Goal: Check status

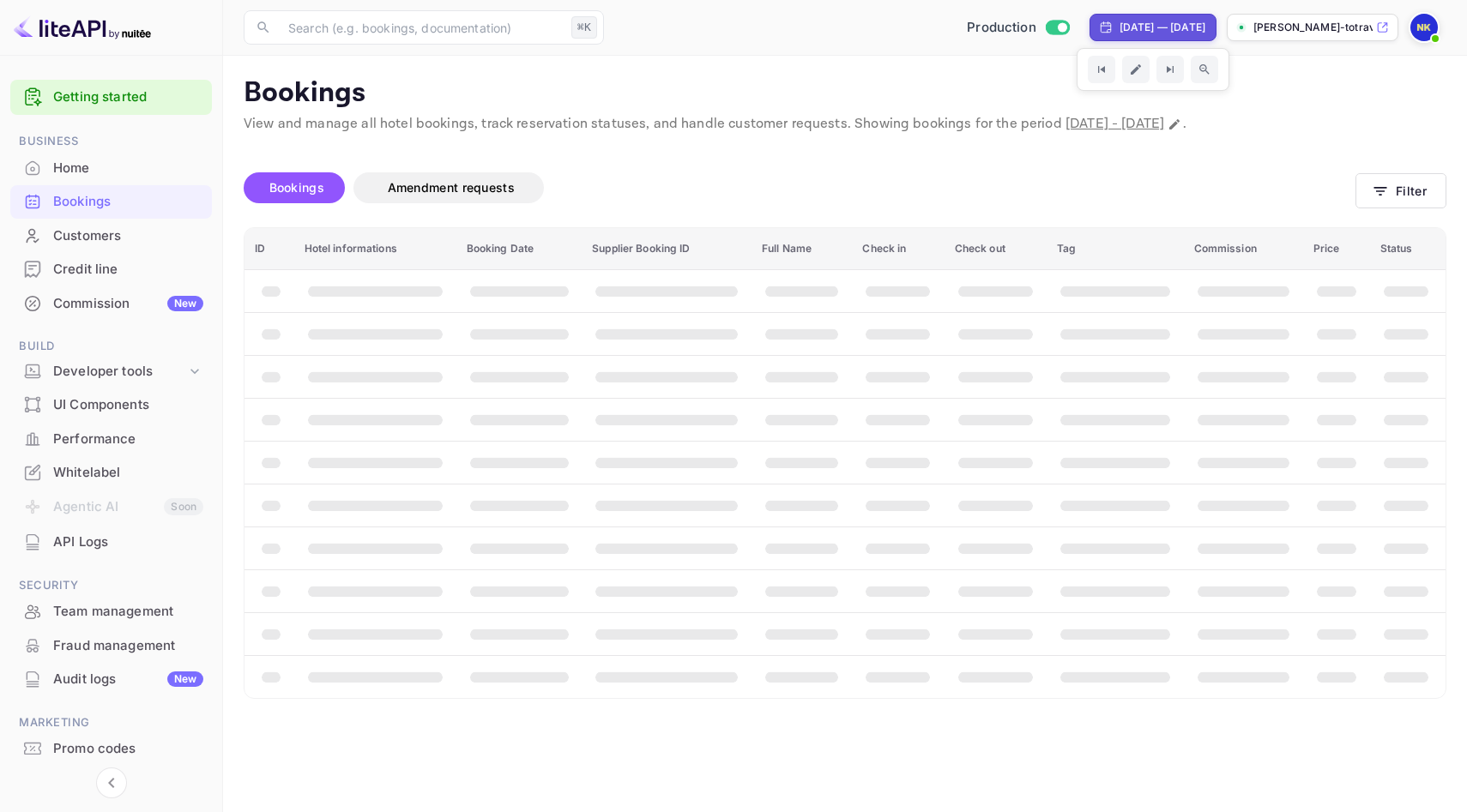
click at [1138, 12] on div "Production [DATE] — [DATE] [PERSON_NAME]-totrave..." at bounding box center [1029, 27] width 835 height 31
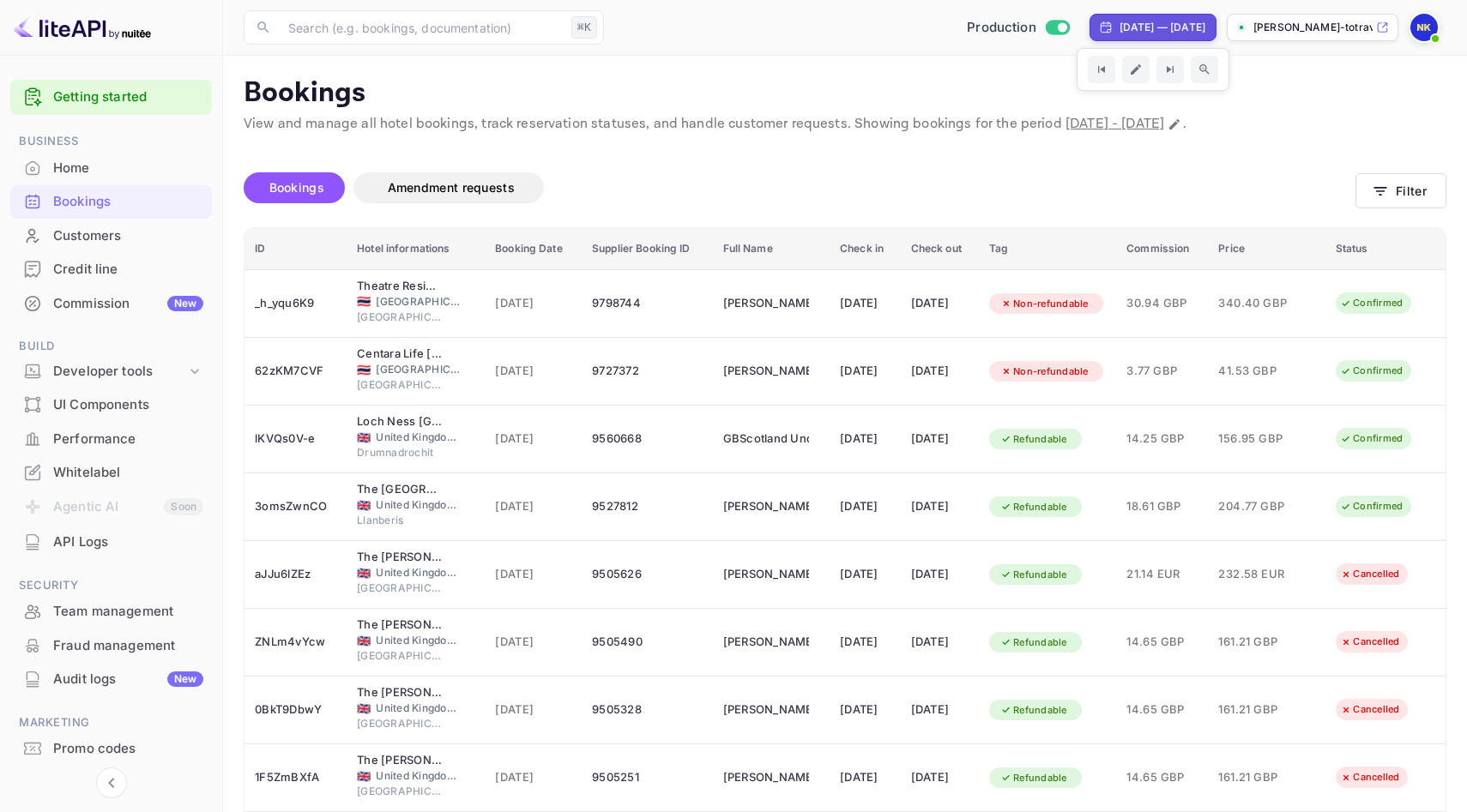
click at [1131, 18] on div "[DATE] — [DATE]" at bounding box center [1153, 27] width 127 height 27
select select "8"
select select "2025"
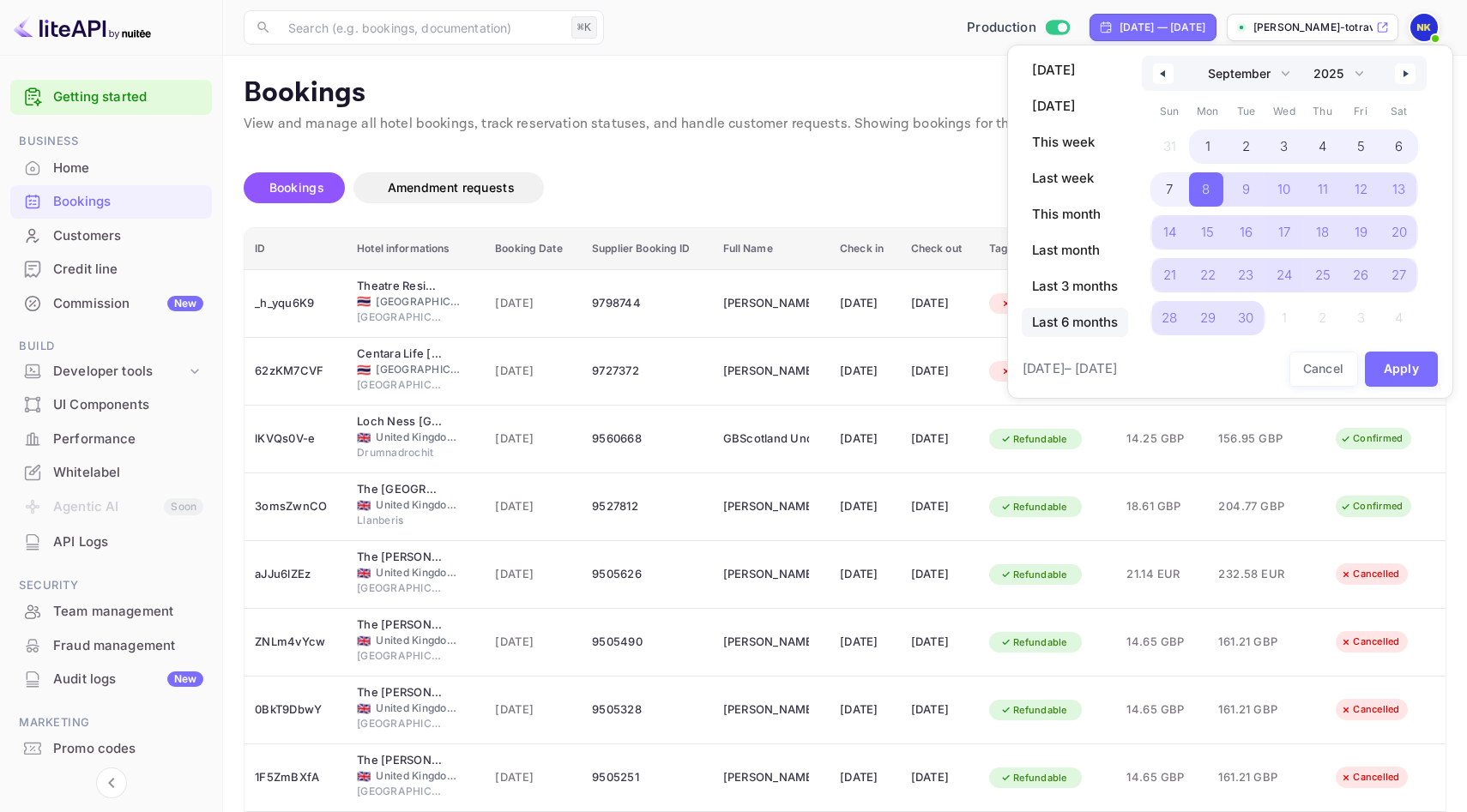
click at [1086, 327] on span "Last 6 months" at bounding box center [1075, 322] width 106 height 29
select select "3"
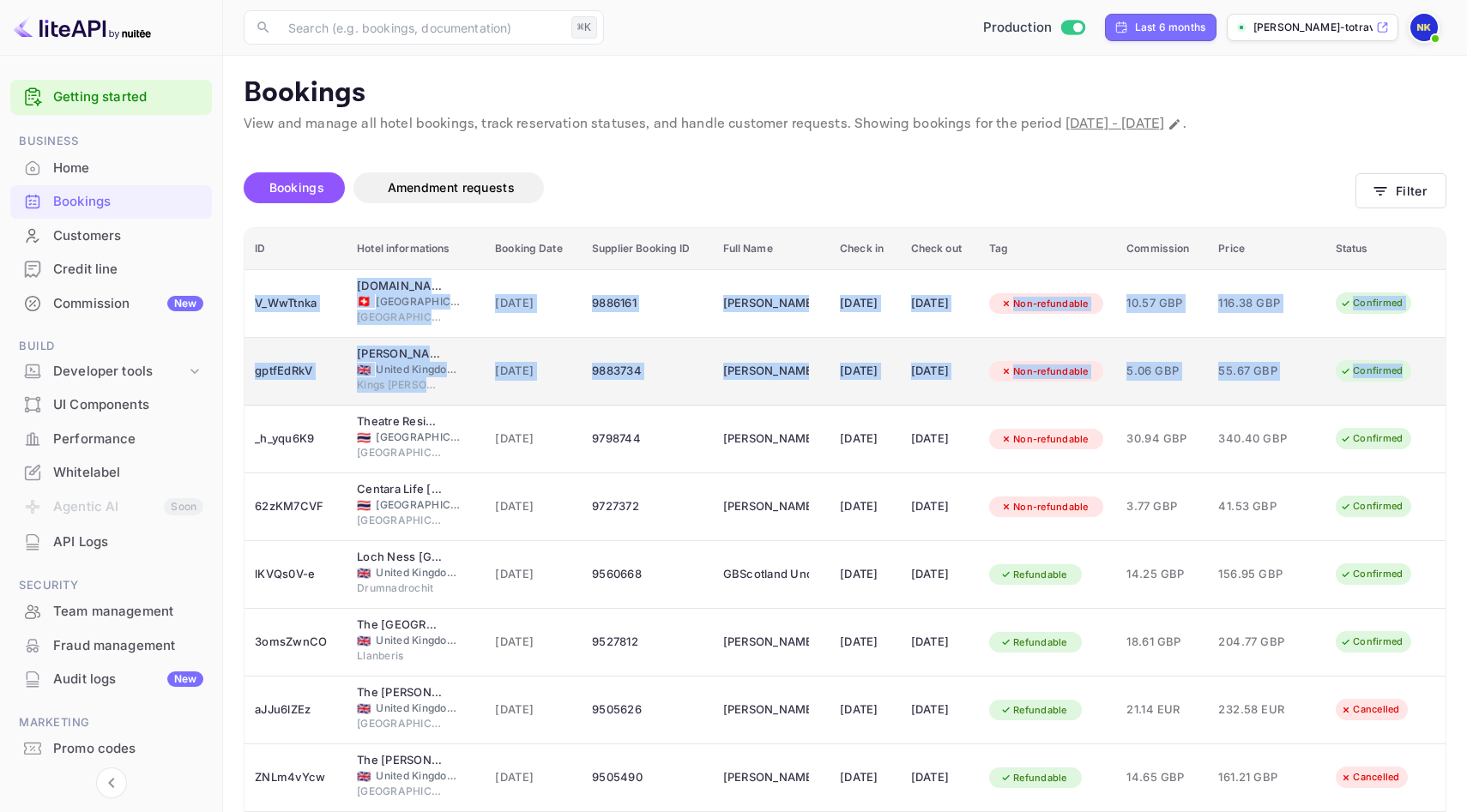
drag, startPoint x: 262, startPoint y: 282, endPoint x: 1410, endPoint y: 379, distance: 1152.1
click at [1410, 379] on tbody "V_WwTtnka [DOMAIN_NAME] [GEOGRAPHIC_DATA] 🇨🇭 [GEOGRAPHIC_DATA] [GEOGRAPHIC_DATA…" at bounding box center [845, 608] width 1201 height 677
copy tbody "V_WwTtnka [DOMAIN_NAME] [GEOGRAPHIC_DATA] 🇨🇭 [GEOGRAPHIC_DATA] [GEOGRAPHIC_DATA…"
